Goal: Download file/media

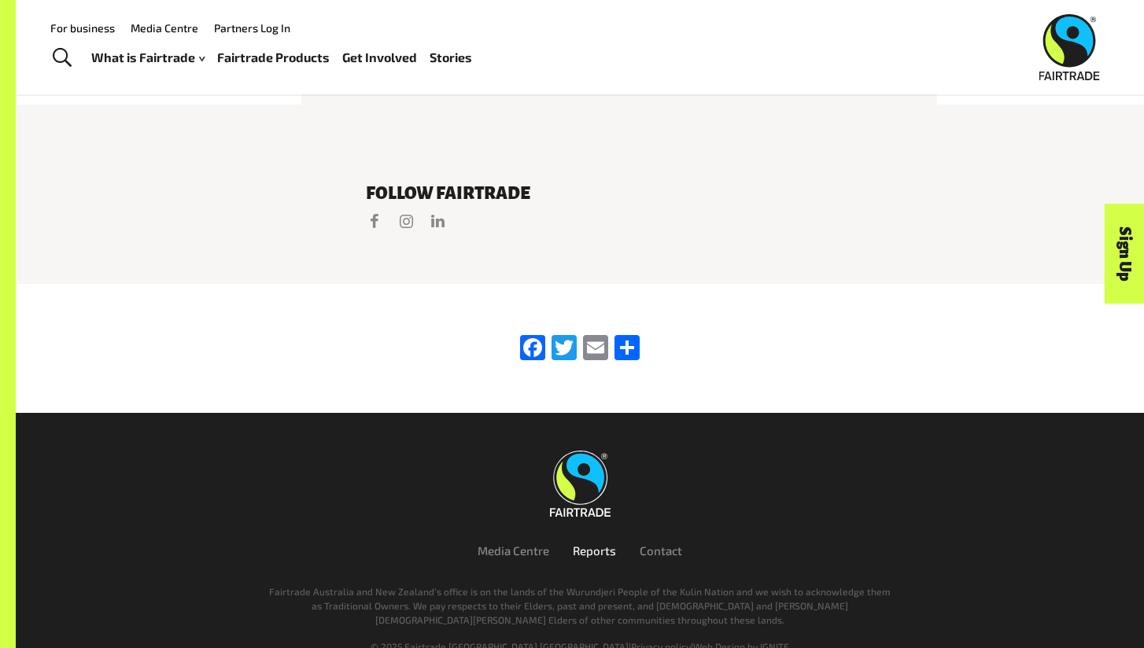
scroll to position [3287, 0]
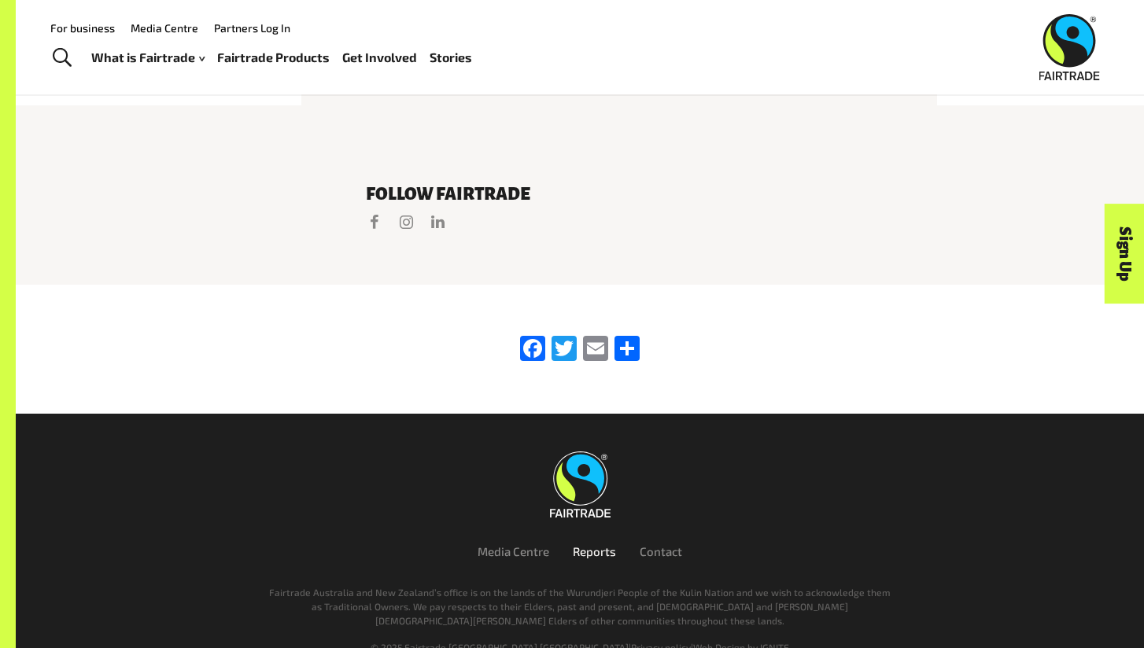
click at [606, 545] on link "Reports" at bounding box center [594, 552] width 43 height 14
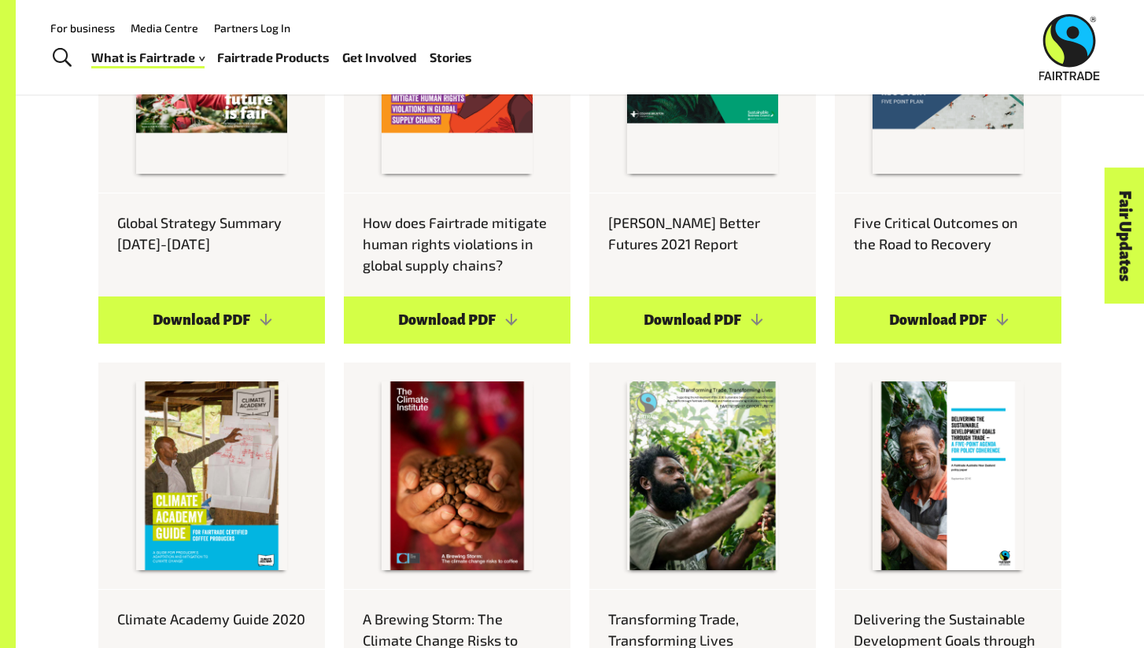
scroll to position [1268, 0]
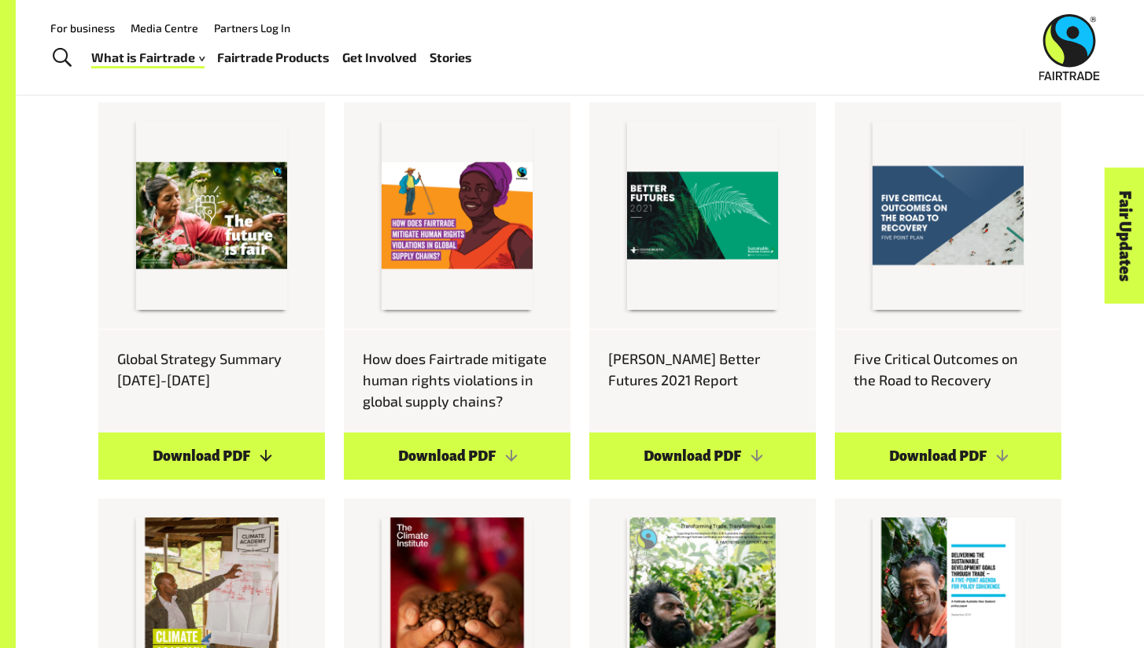
click at [169, 433] on link "Download PDF" at bounding box center [211, 456] width 227 height 47
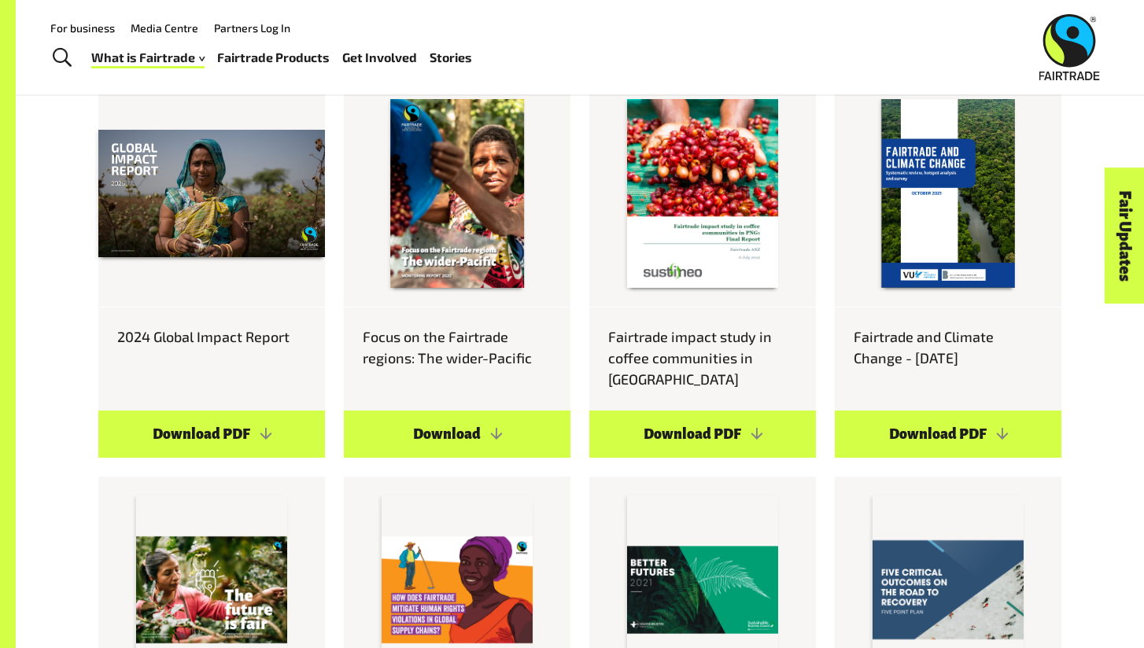
scroll to position [797, 0]
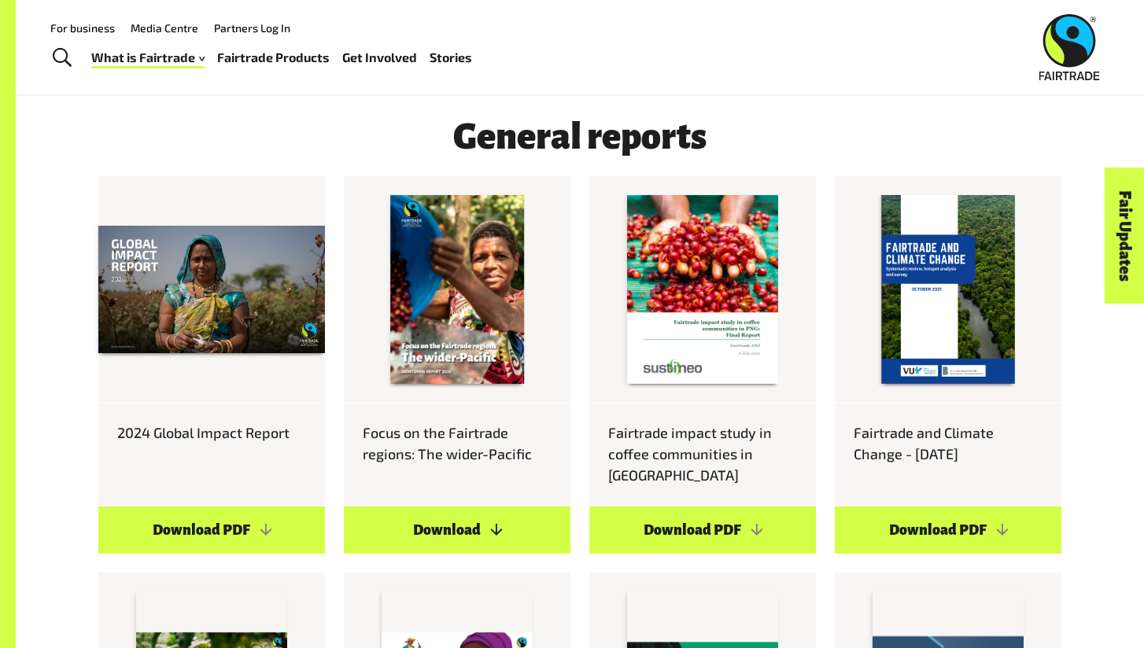
click at [504, 507] on link "Download" at bounding box center [457, 530] width 227 height 47
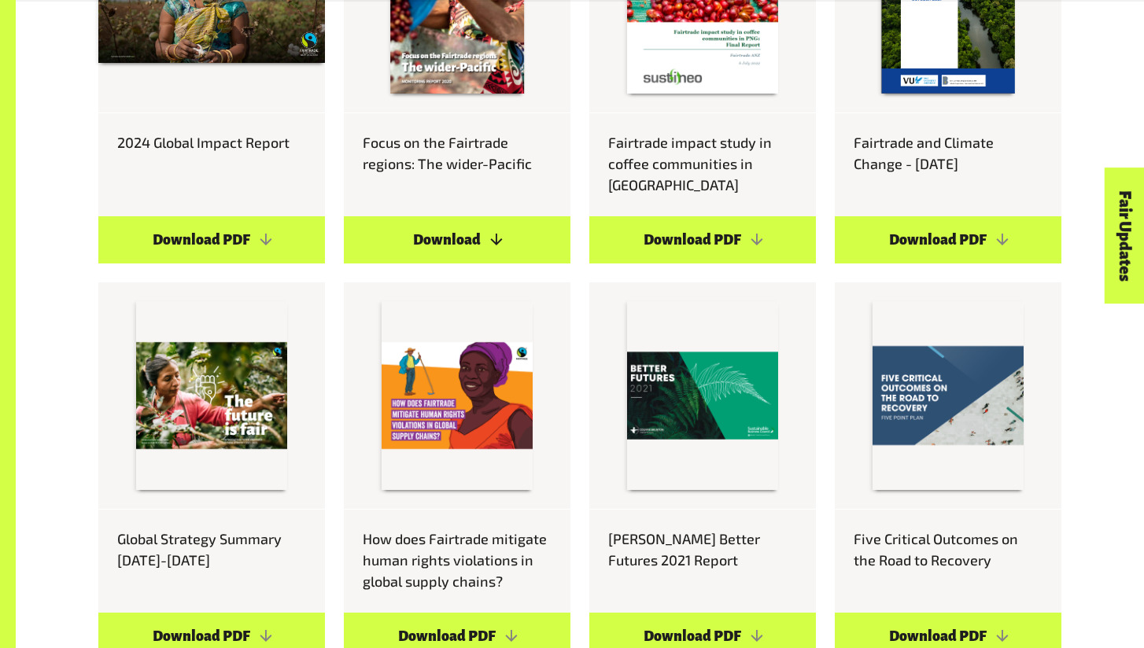
scroll to position [1091, 0]
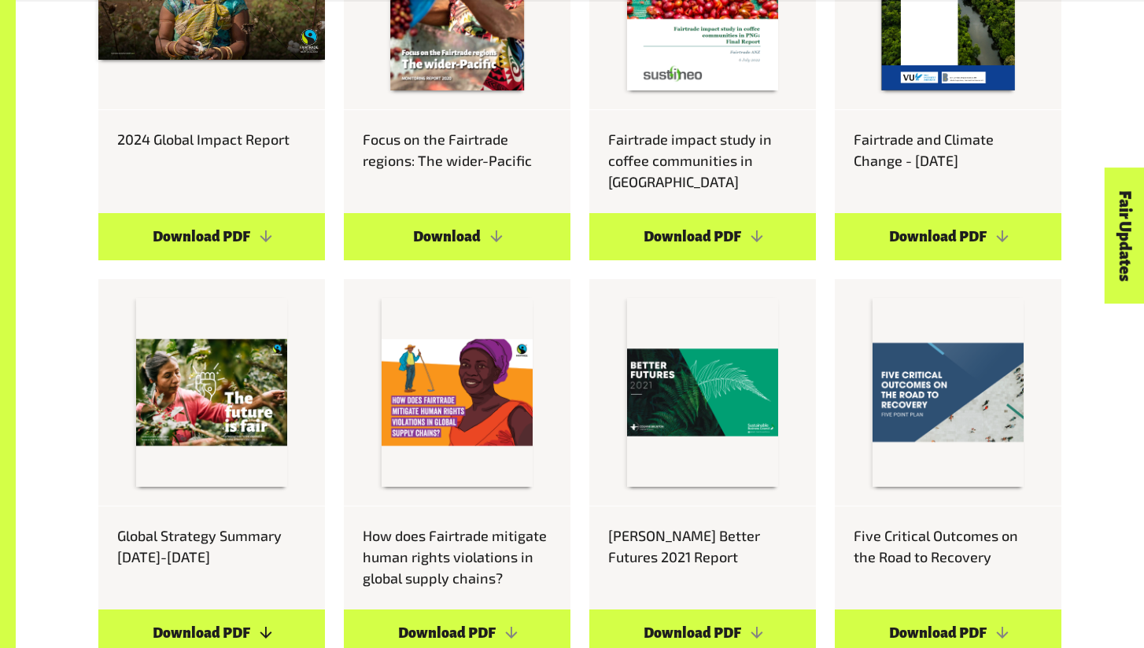
click at [282, 618] on link "Download PDF" at bounding box center [211, 633] width 227 height 47
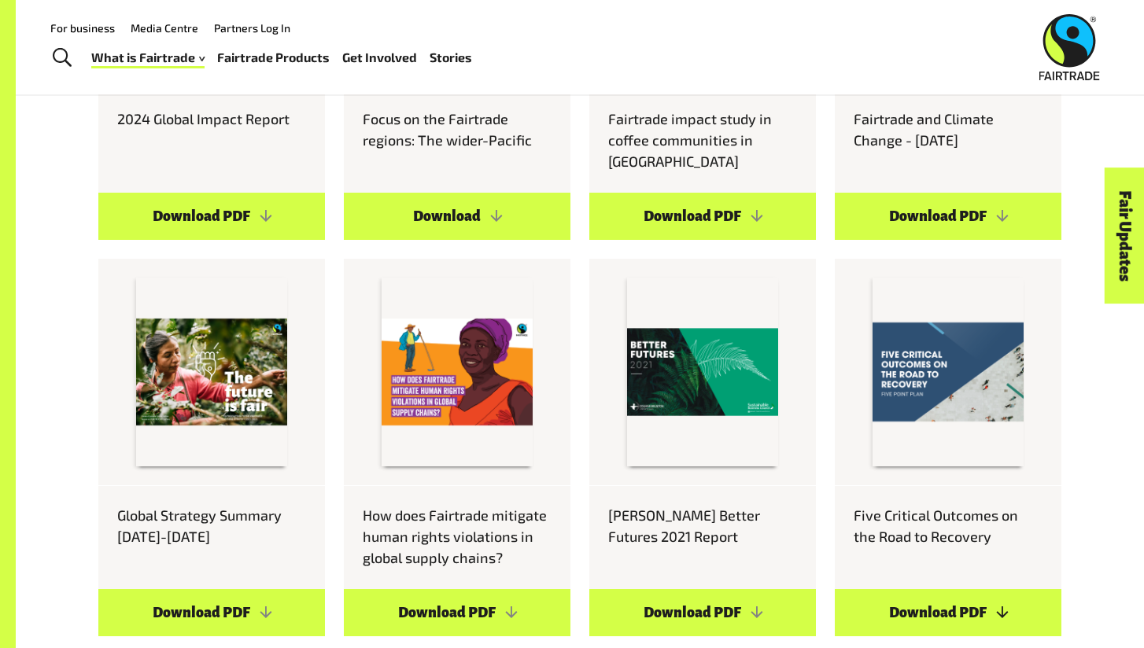
scroll to position [978, 0]
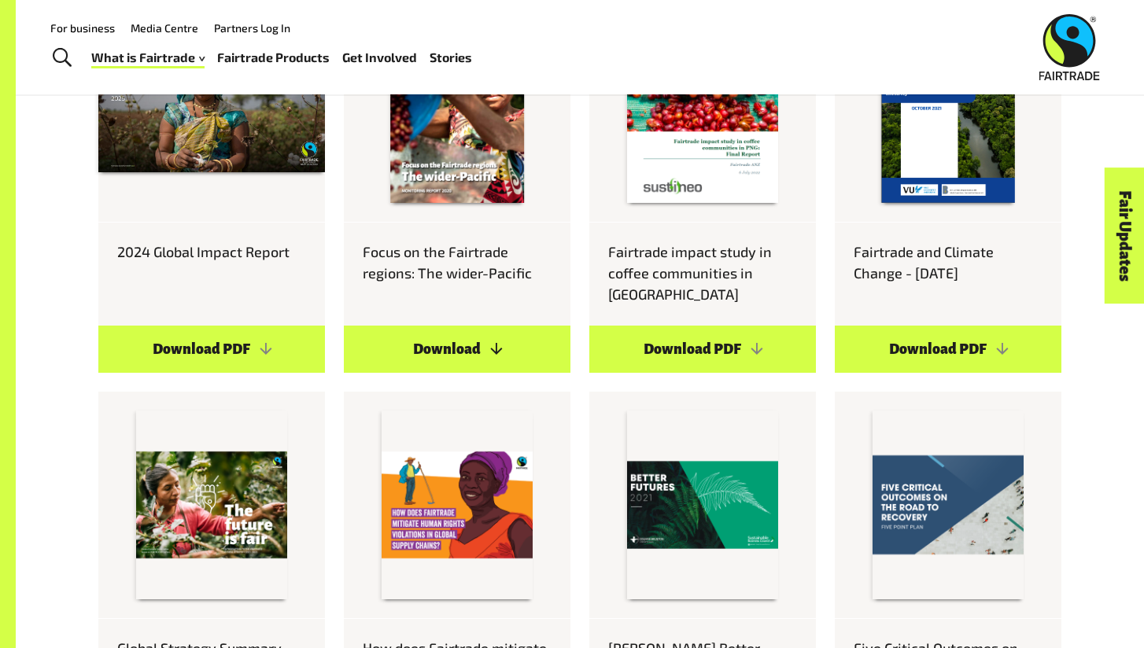
click at [453, 330] on link "Download" at bounding box center [457, 349] width 227 height 47
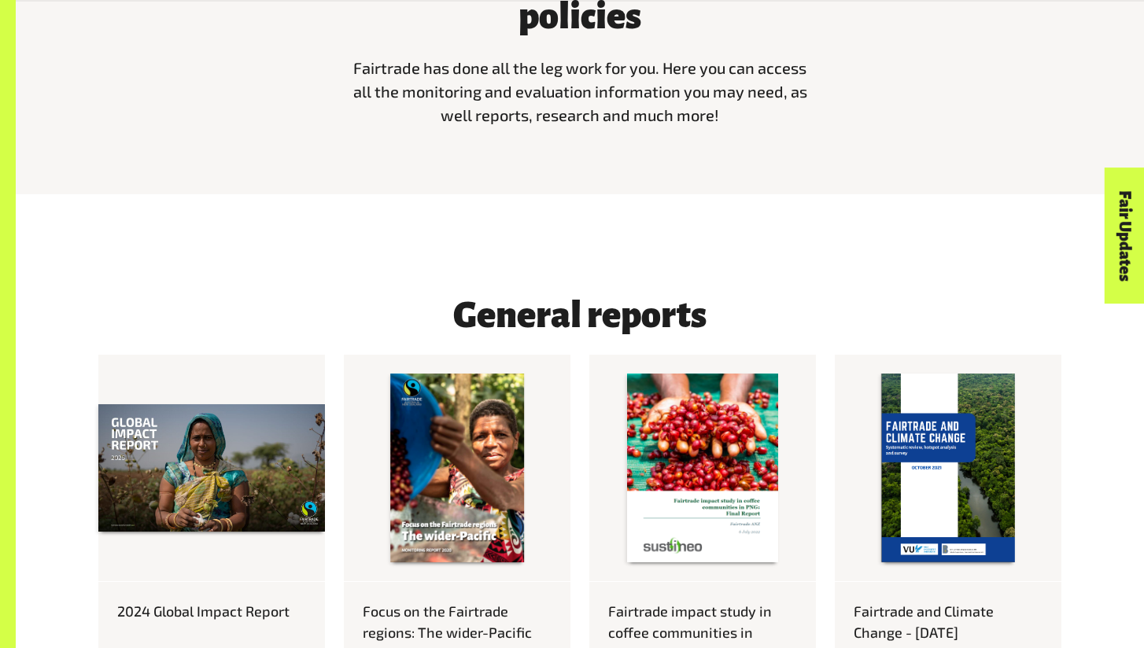
scroll to position [888, 0]
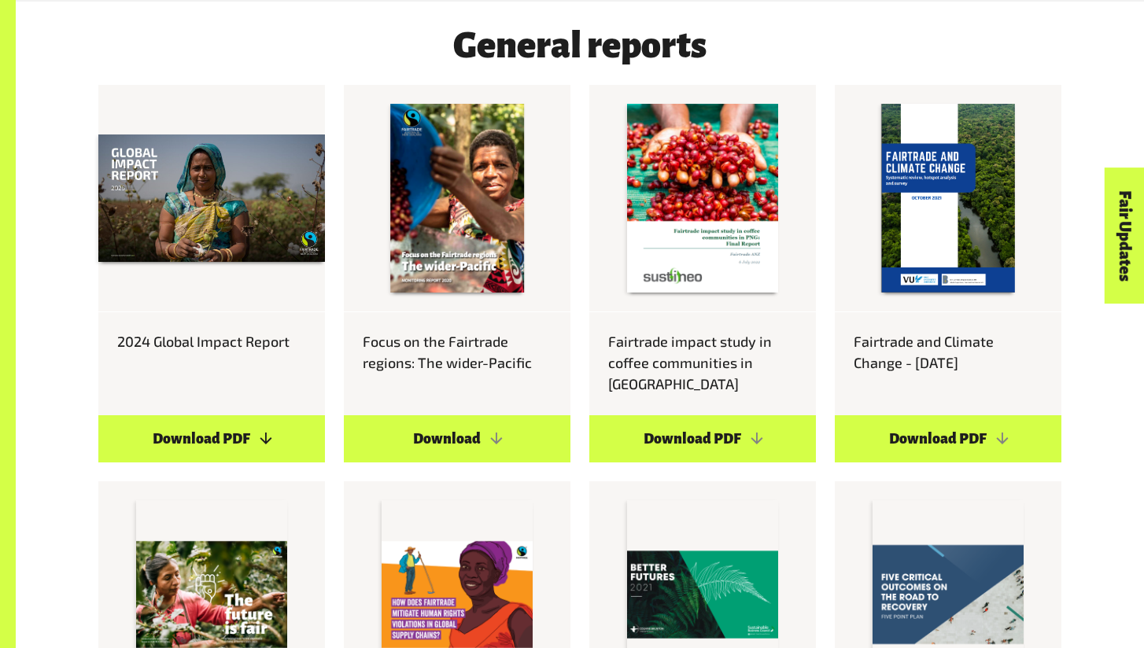
click at [182, 417] on link "Download PDF" at bounding box center [211, 438] width 227 height 47
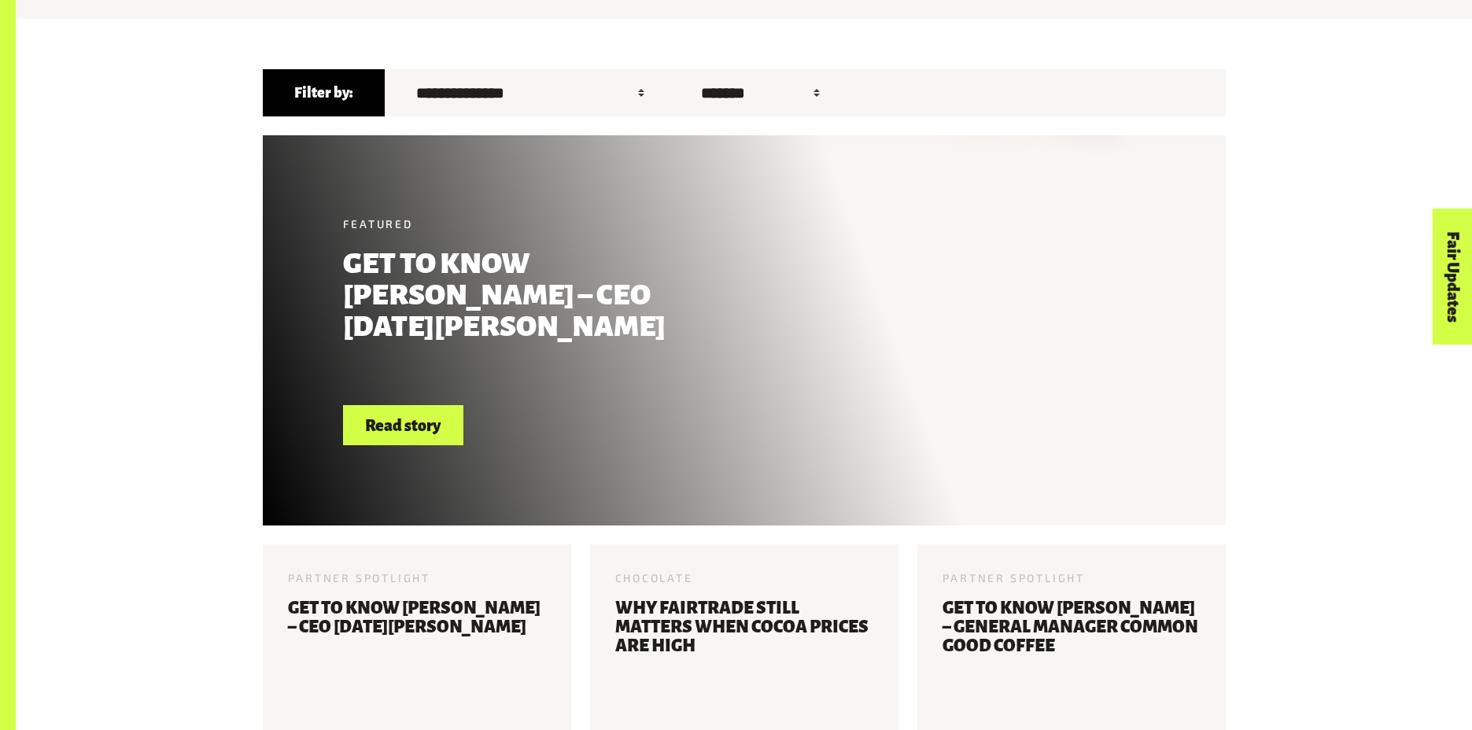
scroll to position [655, 0]
